Goal: Find contact information: Find contact information

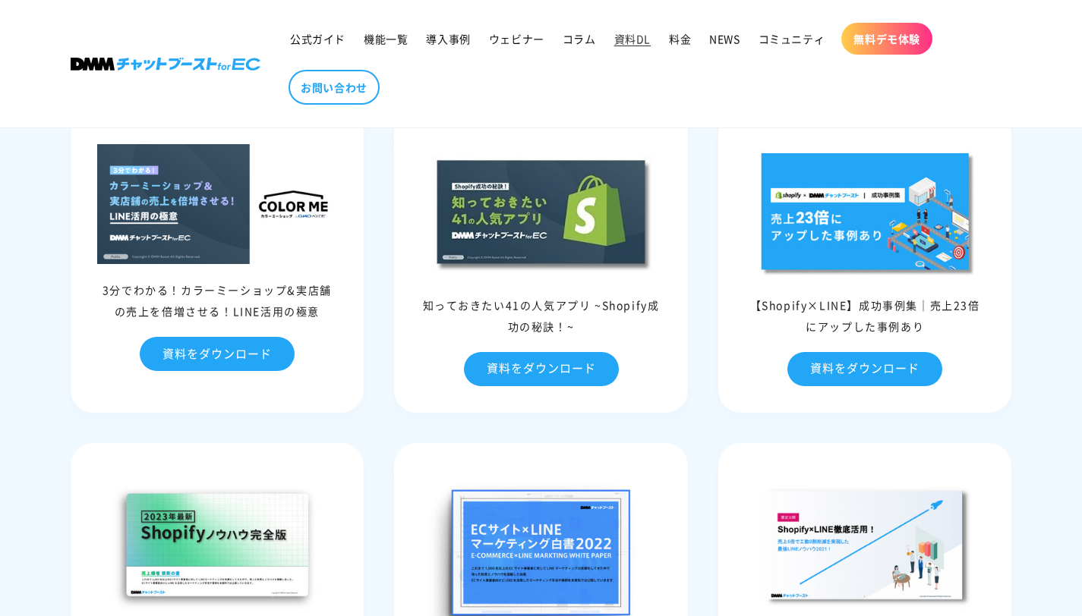
scroll to position [607, 0]
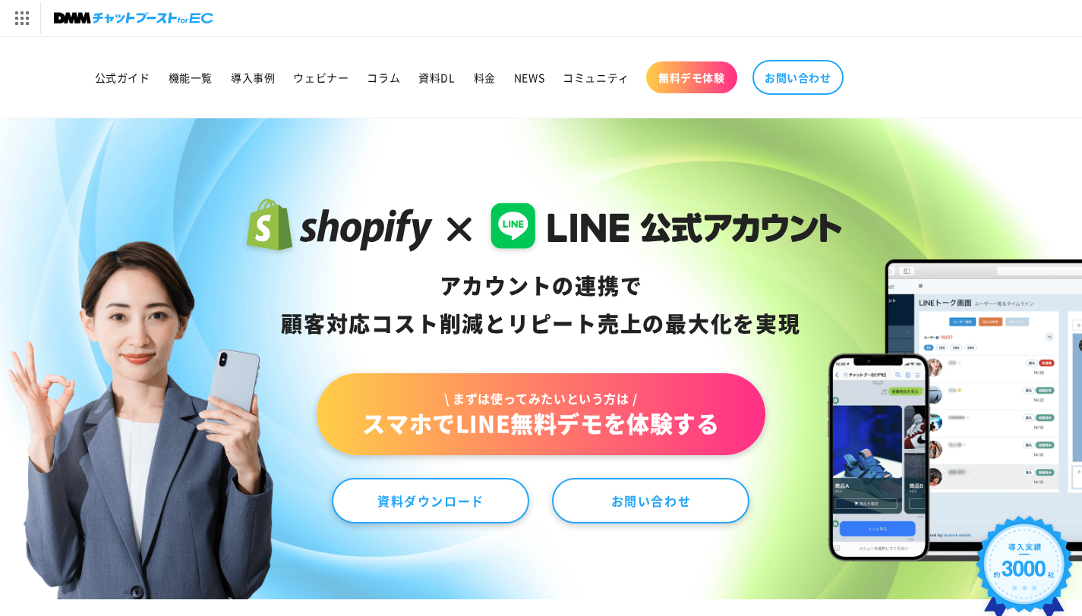
click at [595, 493] on link "お問い合わせ" at bounding box center [650, 501] width 197 height 46
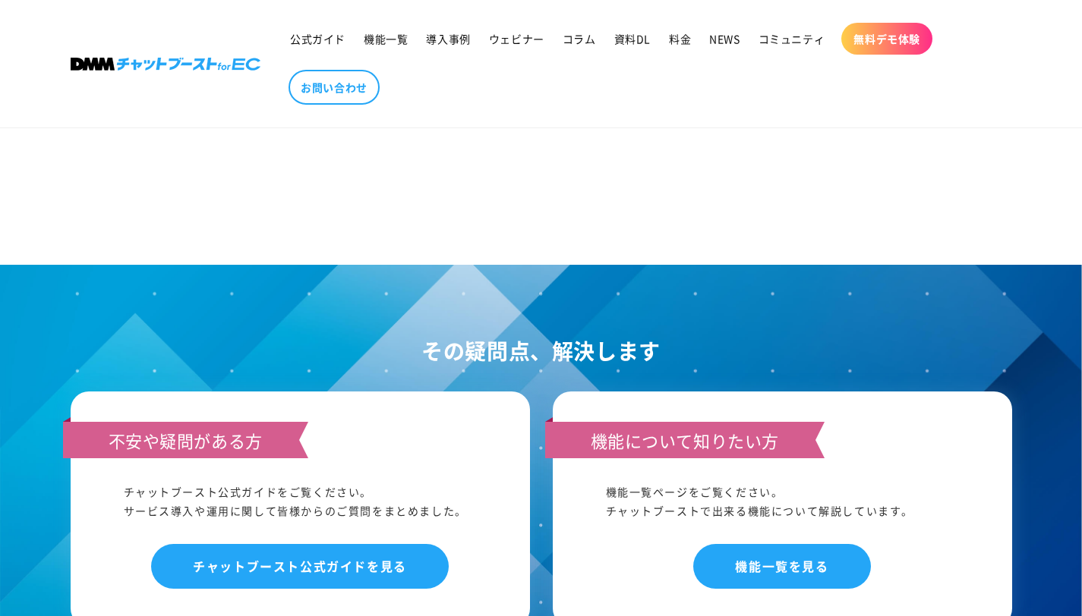
scroll to position [1215, 0]
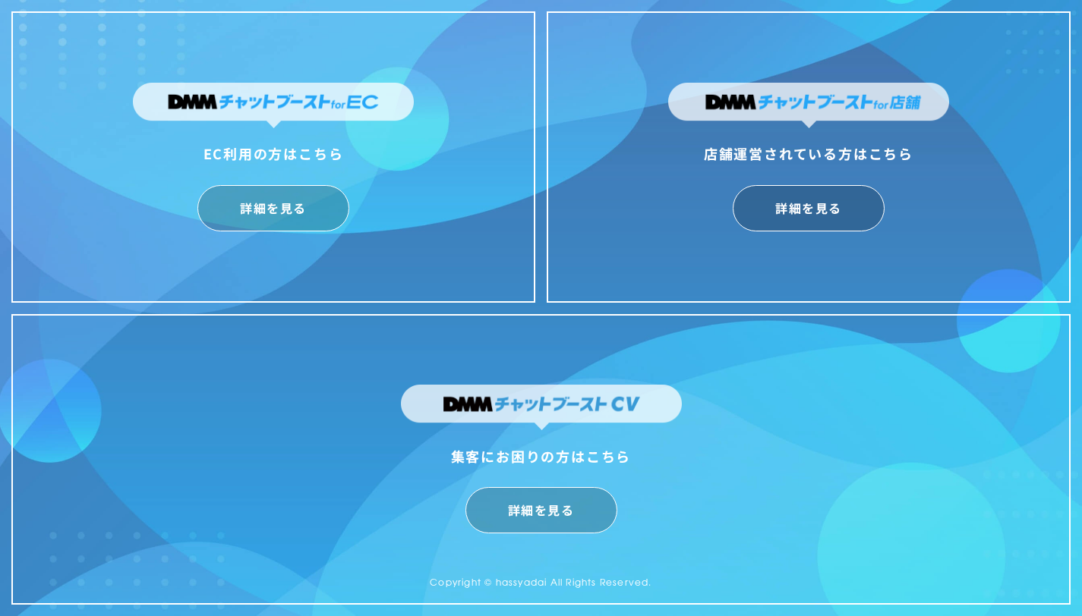
scroll to position [14, 0]
